Goal: Check status

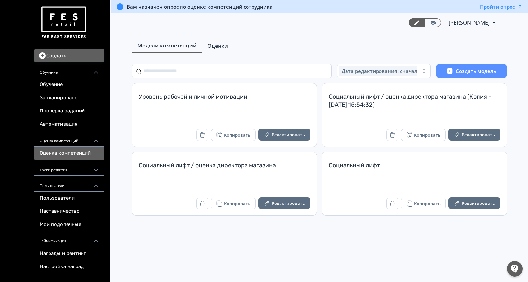
click at [223, 47] on span "Оценки" at bounding box center [217, 46] width 21 height 8
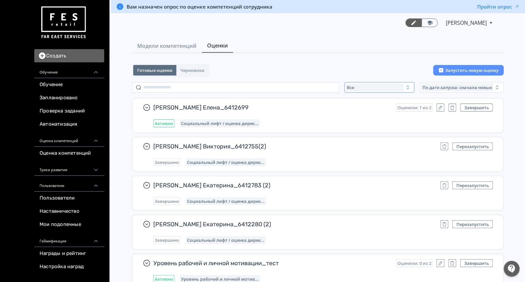
click at [350, 85] on span "Все" at bounding box center [351, 87] width 7 height 5
click at [355, 109] on button "Активные" at bounding box center [412, 115] width 116 height 12
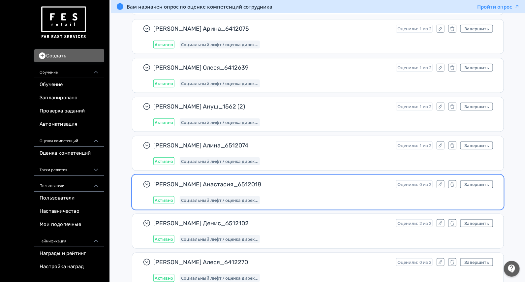
scroll to position [281, 0]
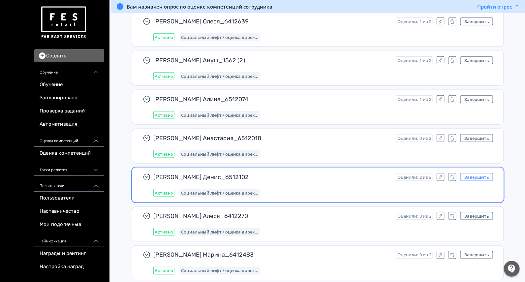
click at [469, 176] on button "Завершить" at bounding box center [477, 177] width 33 height 8
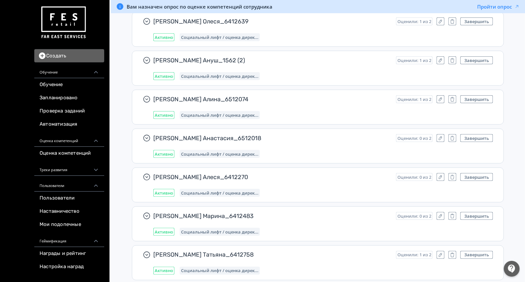
scroll to position [6449, 0]
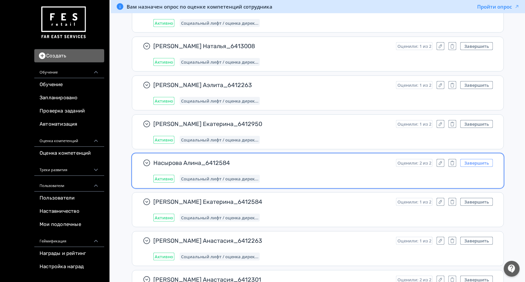
click at [482, 159] on button "Завершить" at bounding box center [477, 163] width 33 height 8
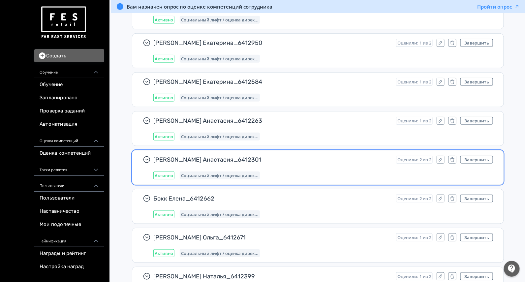
scroll to position [6532, 0]
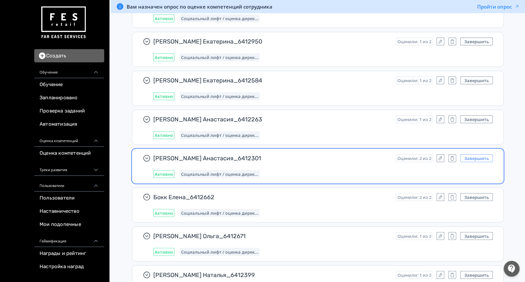
click at [477, 154] on button "Завершить" at bounding box center [477, 158] width 33 height 8
click at [475, 154] on button "Завершить" at bounding box center [477, 158] width 33 height 8
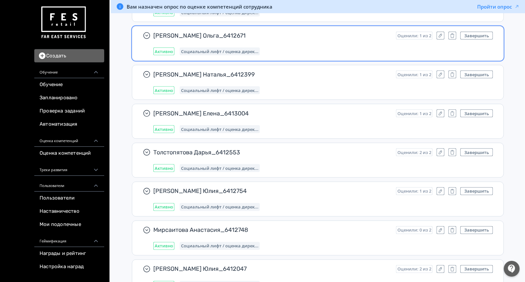
scroll to position [6655, 0]
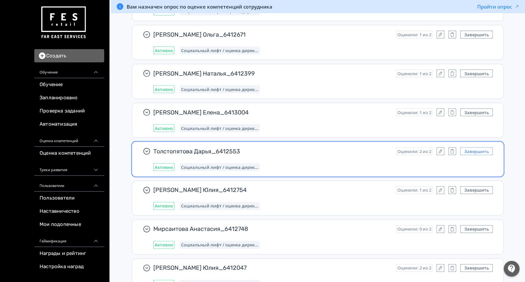
click at [470, 148] on button "Завершить" at bounding box center [477, 152] width 33 height 8
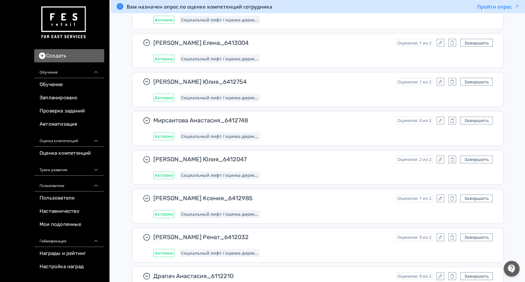
scroll to position [6738, 0]
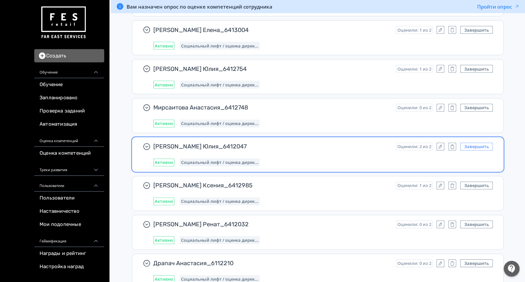
click at [465, 143] on button "Завершить" at bounding box center [477, 147] width 33 height 8
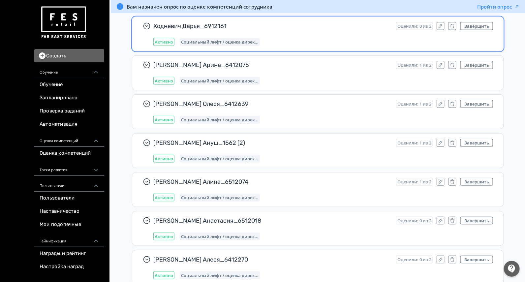
scroll to position [0, 0]
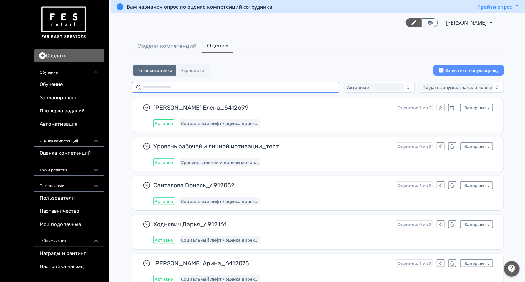
click at [179, 87] on input "text" at bounding box center [236, 87] width 208 height 11
click at [183, 87] on input "text" at bounding box center [236, 87] width 208 height 11
paste input "*******"
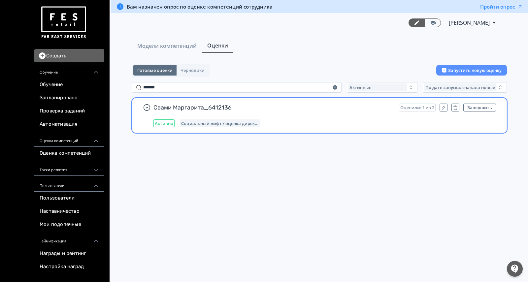
click at [300, 117] on div "Свами Маргарита_6412136 Оценили: 1 из 2 Завершить Активно Социальный лифт / оце…" at bounding box center [324, 116] width 343 height 24
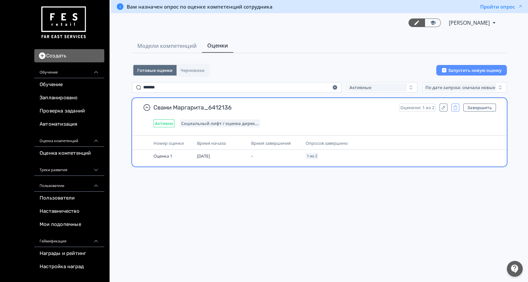
click at [457, 107] on icon "button" at bounding box center [455, 108] width 5 height 6
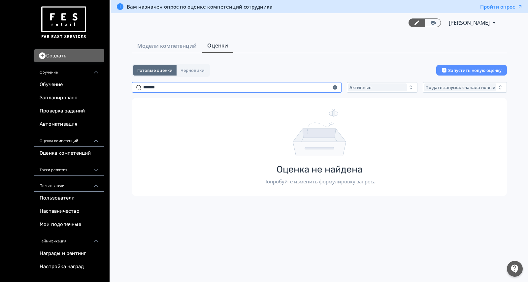
drag, startPoint x: 176, startPoint y: 89, endPoint x: 92, endPoint y: 76, distance: 84.3
click at [92, 76] on div "Создать Обучение Обучение Запланировано Проверка заданий Автоматизация Оценка к…" at bounding box center [264, 141] width 528 height 282
paste input "**"
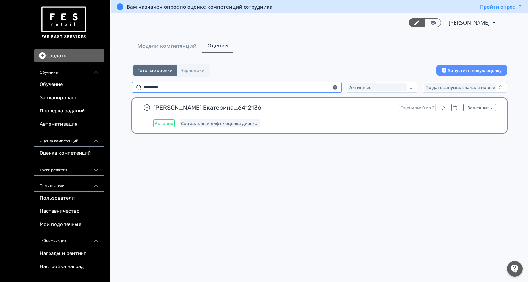
type input "*********"
click at [368, 114] on div "[PERSON_NAME] Екатерина_6412136 Оценили: 0 из 2 Завершить Активно Социальный ли…" at bounding box center [324, 116] width 343 height 24
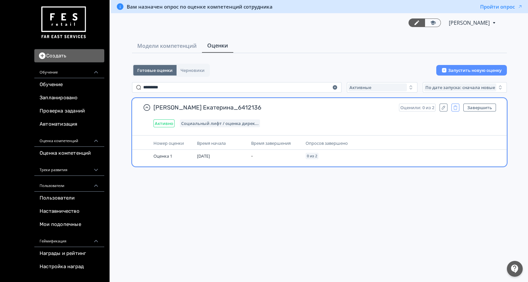
click at [456, 106] on icon "button" at bounding box center [455, 108] width 5 height 6
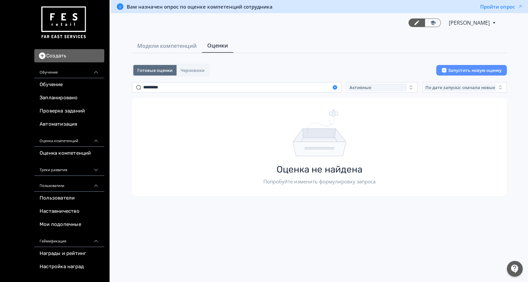
click at [335, 89] on icon "button" at bounding box center [335, 87] width 4 height 4
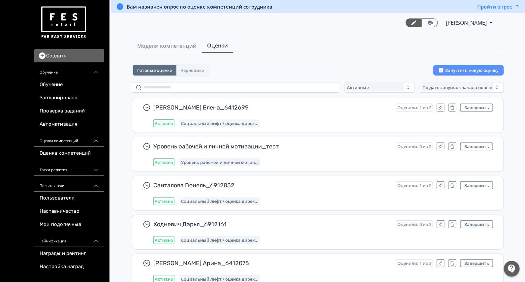
click at [349, 88] on span "Активные" at bounding box center [359, 87] width 22 height 5
click at [367, 123] on span "Завершенные" at bounding box center [371, 126] width 34 height 7
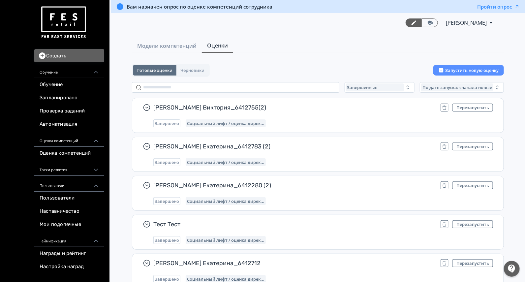
click at [206, 83] on input "text" at bounding box center [236, 87] width 208 height 11
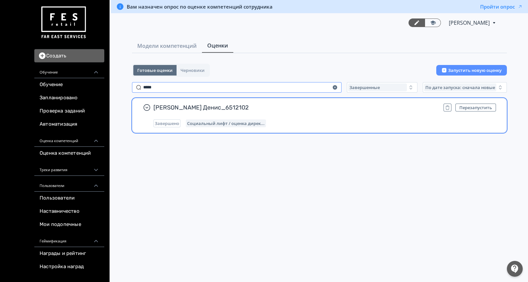
type input "*****"
click at [322, 109] on span "[PERSON_NAME] Денис_6512102" at bounding box center [295, 108] width 285 height 8
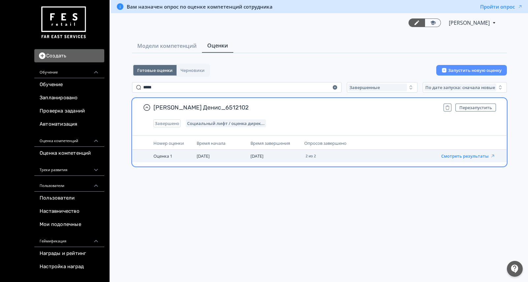
click at [473, 154] on button "Смотреть результаты" at bounding box center [468, 155] width 54 height 5
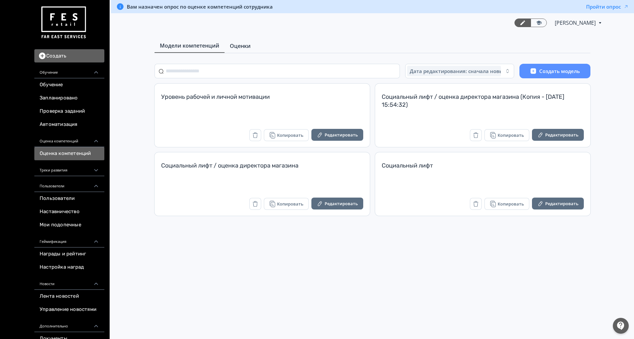
click at [235, 44] on span "Оценки" at bounding box center [240, 46] width 21 height 8
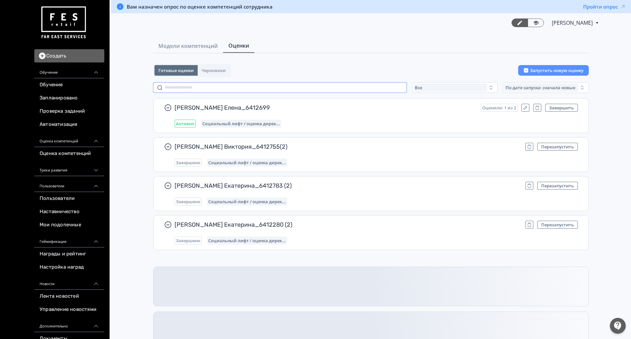
click at [214, 88] on input "text" at bounding box center [280, 87] width 254 height 11
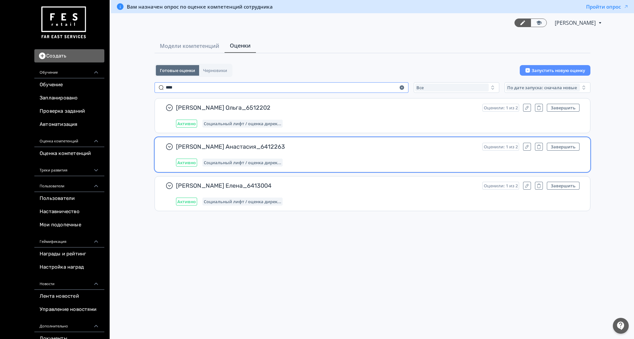
type input "****"
click at [317, 153] on div "[PERSON_NAME] Анастасия_6412263 Оценили: 1 из 2 Завершить Активно Социальный ли…" at bounding box center [377, 155] width 403 height 24
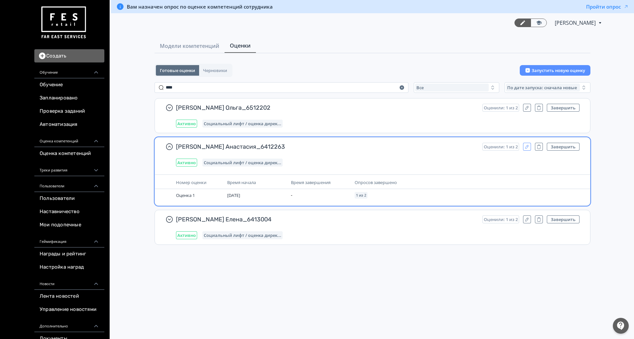
click at [528, 144] on icon "button" at bounding box center [526, 146] width 5 height 5
